Goal: Task Accomplishment & Management: Manage account settings

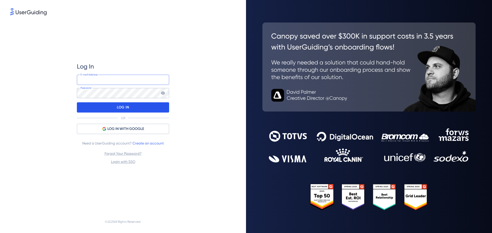
type input "[PERSON_NAME][EMAIL_ADDRESS][DOMAIN_NAME]"
click at [109, 107] on div "LOG IN" at bounding box center [123, 107] width 92 height 10
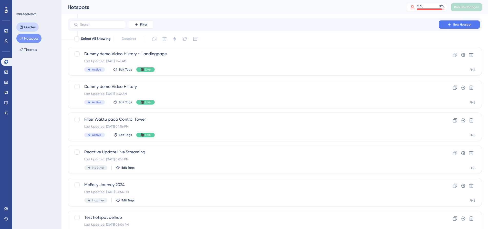
click at [30, 24] on button "Guides" at bounding box center [27, 27] width 22 height 9
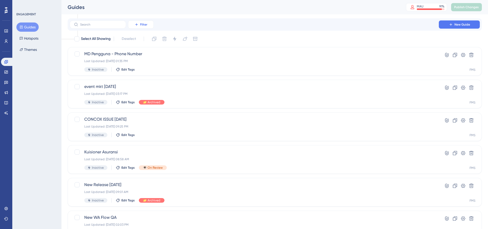
click at [145, 23] on span "Filter" at bounding box center [143, 25] width 7 height 4
click at [139, 69] on span "Status" at bounding box center [140, 70] width 10 height 6
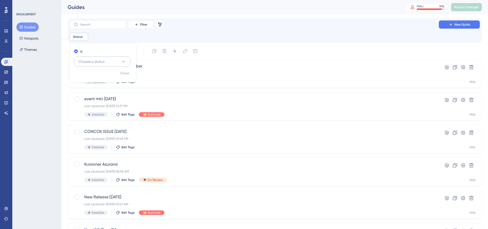
click at [104, 63] on span "Choose a status" at bounding box center [91, 62] width 26 height 6
click at [98, 76] on div "Active Active" at bounding box center [101, 77] width 41 height 10
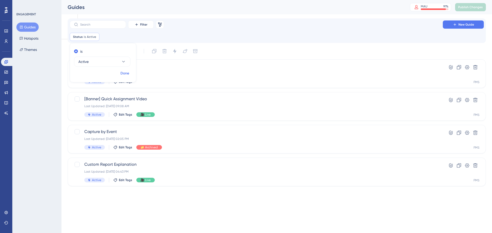
click at [125, 73] on span "Done" at bounding box center [124, 73] width 9 height 6
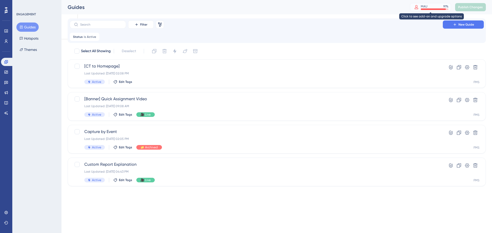
click at [425, 7] on div "MAU" at bounding box center [423, 6] width 7 height 4
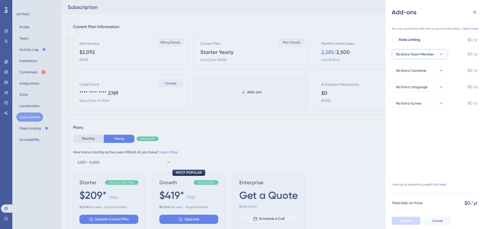
click at [443, 51] on button "No Extra Team Member" at bounding box center [419, 54] width 56 height 10
click at [441, 69] on icon at bounding box center [440, 70] width 5 height 5
click at [440, 86] on icon at bounding box center [440, 86] width 5 height 5
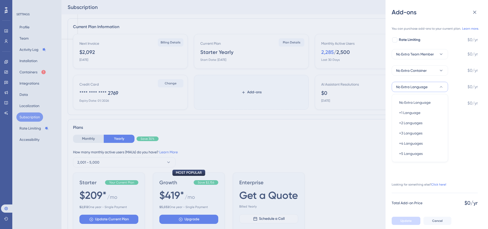
click at [440, 86] on icon at bounding box center [440, 86] width 5 height 5
click at [437, 105] on button "No Extra Survey" at bounding box center [419, 103] width 56 height 10
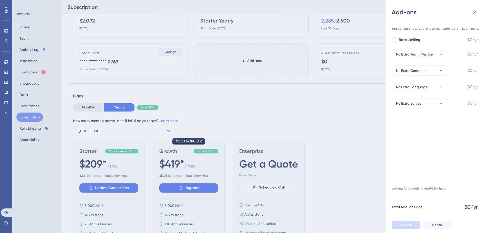
scroll to position [26, 0]
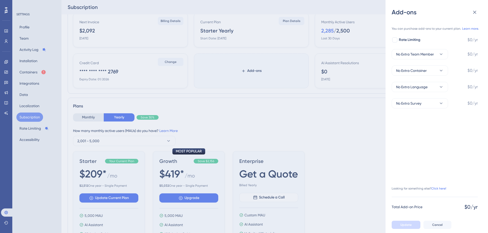
click at [278, 132] on div "Add-ons You can purchase add-ons to your current plan. Learn more. Rate Limitin…" at bounding box center [244, 116] width 488 height 233
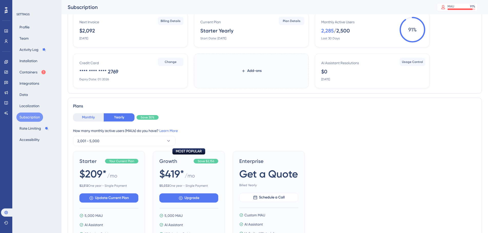
click at [87, 118] on button "Monthly" at bounding box center [88, 117] width 31 height 8
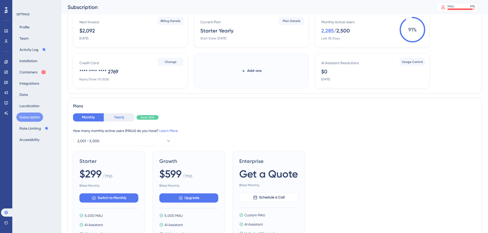
click at [111, 120] on button "Yearly" at bounding box center [119, 117] width 31 height 8
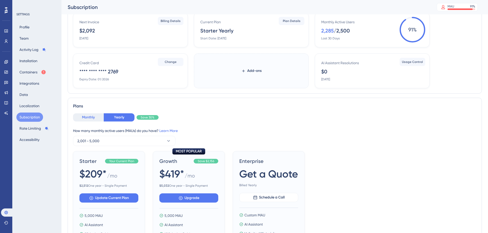
click at [89, 114] on button "Monthly" at bounding box center [88, 117] width 31 height 8
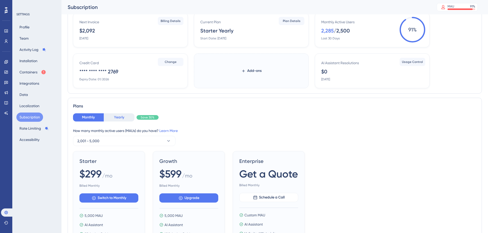
click at [115, 119] on button "Yearly" at bounding box center [119, 117] width 31 height 8
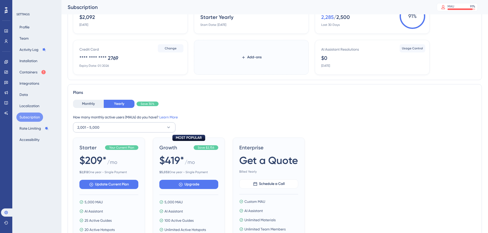
scroll to position [51, 0]
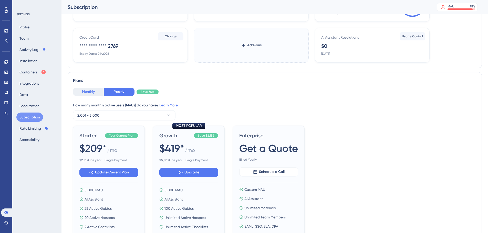
click at [97, 92] on button "Monthly" at bounding box center [88, 92] width 31 height 8
